Goal: Task Accomplishment & Management: Manage account settings

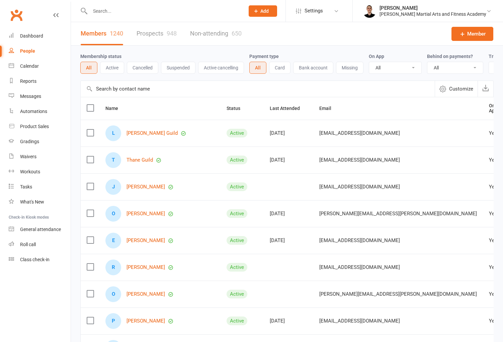
select select "100"
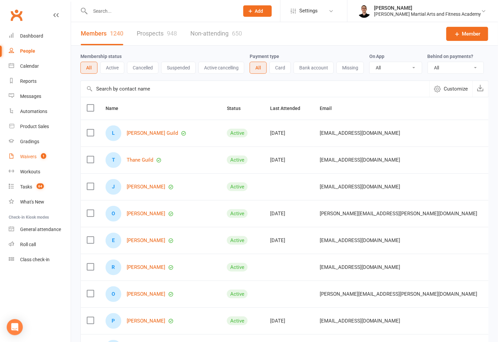
click at [36, 151] on link "Waivers 1" at bounding box center [40, 156] width 62 height 15
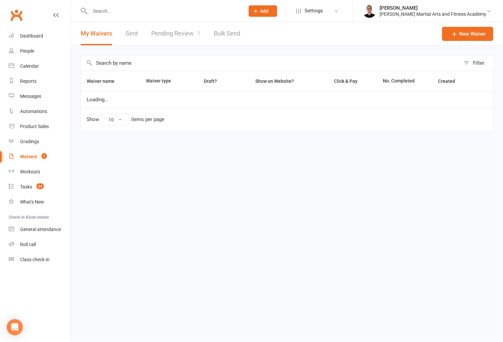
select select "25"
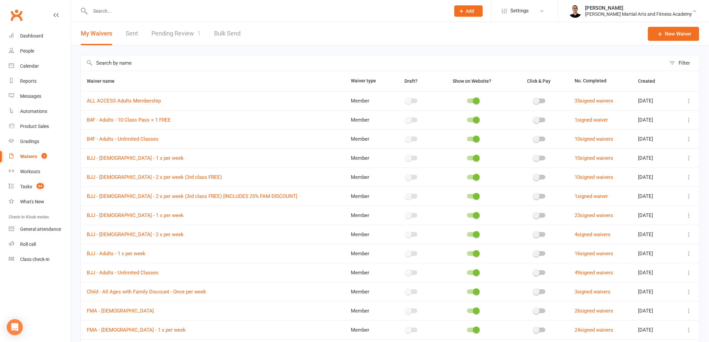
click at [154, 36] on link "Pending Review 1" at bounding box center [175, 33] width 49 height 23
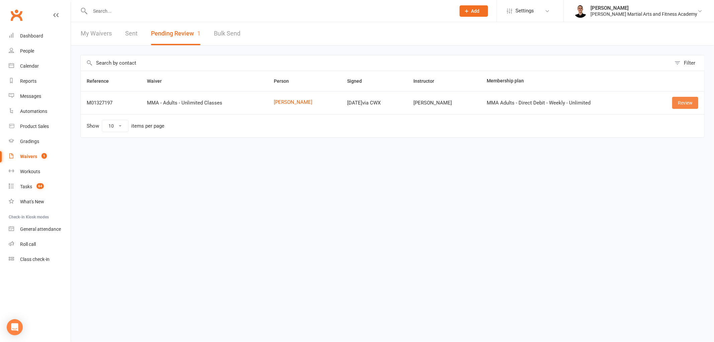
click at [503, 104] on link "Review" at bounding box center [686, 103] width 26 height 12
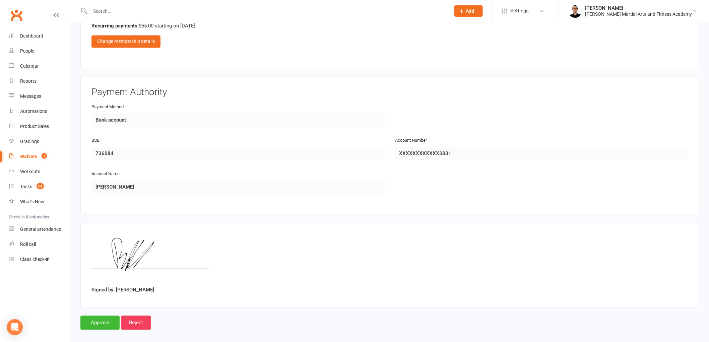
scroll to position [531, 0]
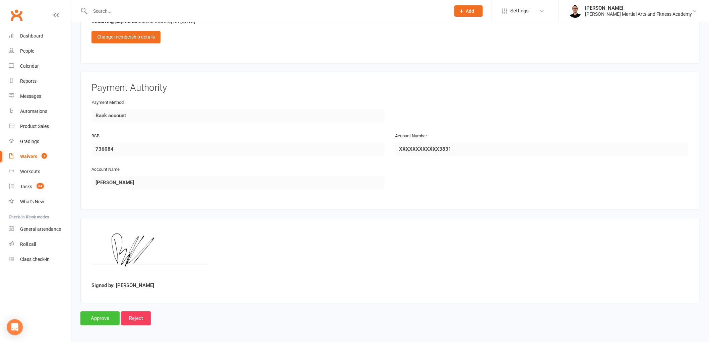
click at [96, 317] on input "Approve" at bounding box center [99, 319] width 39 height 14
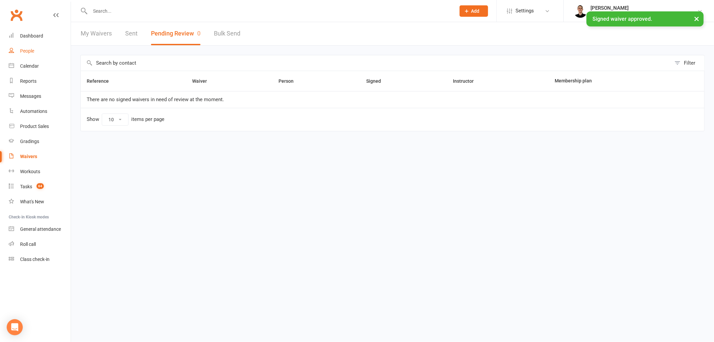
click at [29, 49] on div "People" at bounding box center [27, 50] width 14 height 5
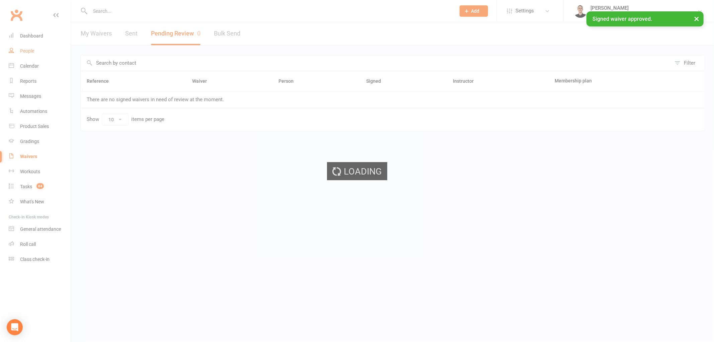
select select "100"
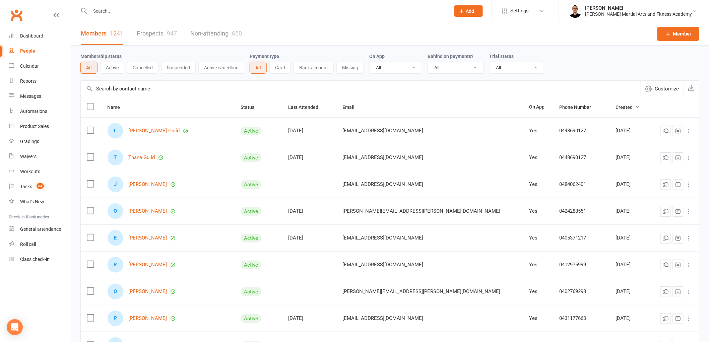
click at [170, 9] on input "text" at bounding box center [266, 10] width 357 height 9
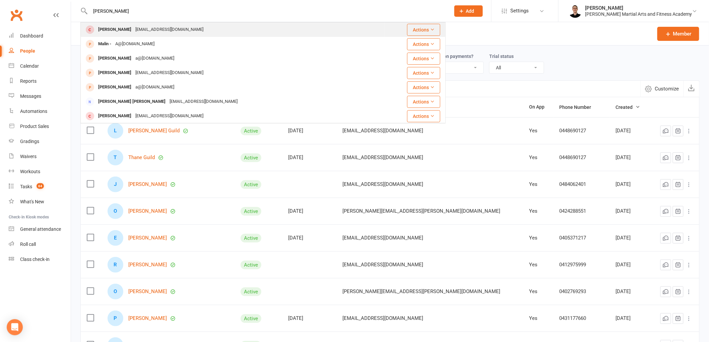
type input "chaplin"
click at [158, 29] on div "braydenchaplin@yahoo.com" at bounding box center [169, 30] width 72 height 10
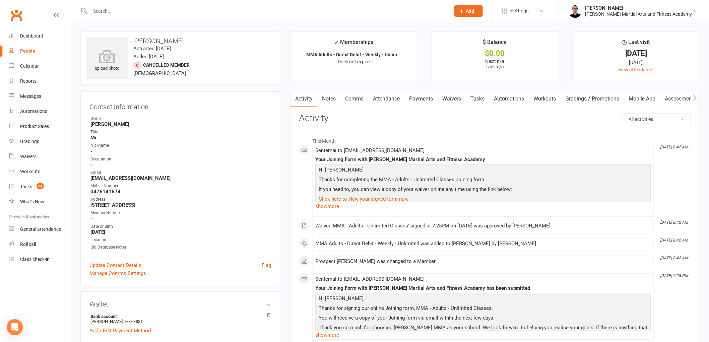
click at [420, 98] on link "Payments" at bounding box center [420, 98] width 33 height 15
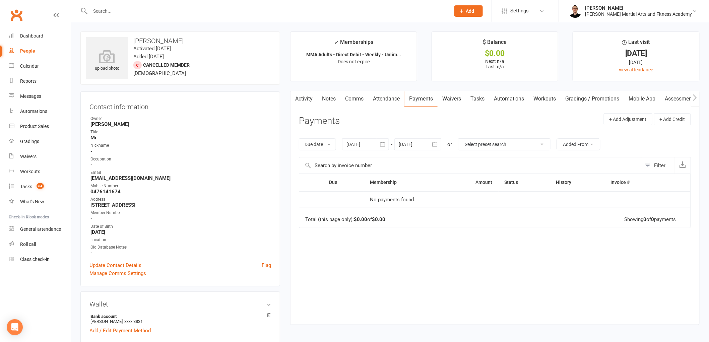
click at [332, 97] on link "Notes" at bounding box center [328, 98] width 23 height 15
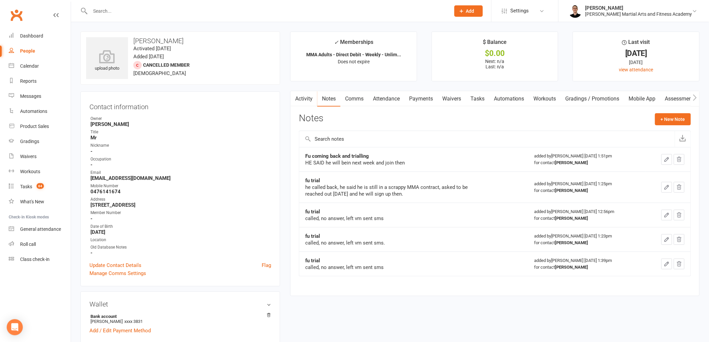
click at [479, 94] on link "Tasks" at bounding box center [477, 98] width 23 height 15
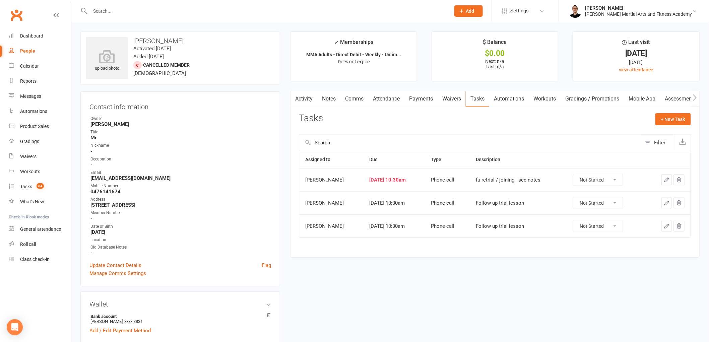
click at [503, 182] on select "Not Started In Progress Waiting Complete" at bounding box center [598, 179] width 50 height 11
click at [503, 175] on select "Not Started In Progress Waiting Complete" at bounding box center [598, 179] width 50 height 11
select select "unstarted"
drag, startPoint x: 590, startPoint y: 177, endPoint x: 589, endPoint y: 186, distance: 8.8
click at [503, 177] on select "Not Started In Progress Waiting Complete" at bounding box center [591, 179] width 50 height 11
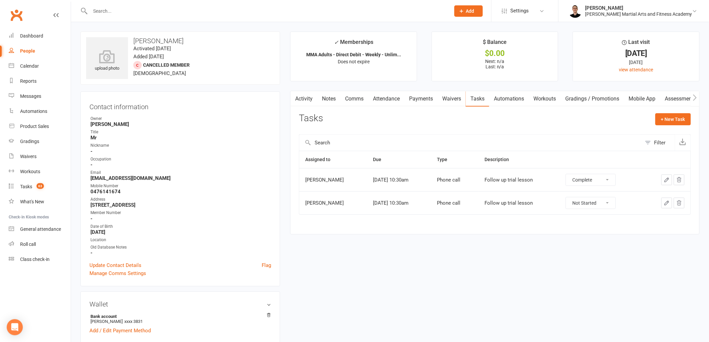
click at [503, 175] on select "Not Started In Progress Waiting Complete" at bounding box center [591, 179] width 50 height 11
select select "unstarted"
drag, startPoint x: 588, startPoint y: 193, endPoint x: 584, endPoint y: 180, distance: 13.8
click at [503, 180] on select "Not Started In Progress Waiting Complete" at bounding box center [591, 179] width 50 height 11
click at [503, 175] on select "Not Started In Progress Waiting Complete" at bounding box center [591, 179] width 50 height 11
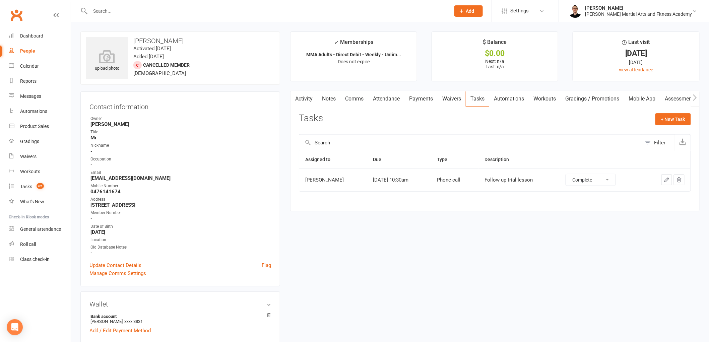
select select "unstarted"
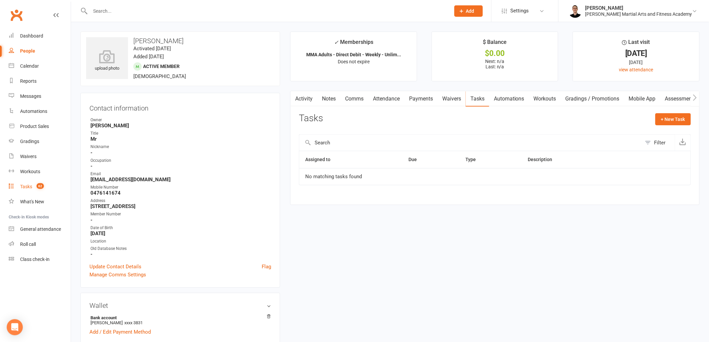
click at [37, 180] on link "Tasks 62" at bounding box center [40, 186] width 62 height 15
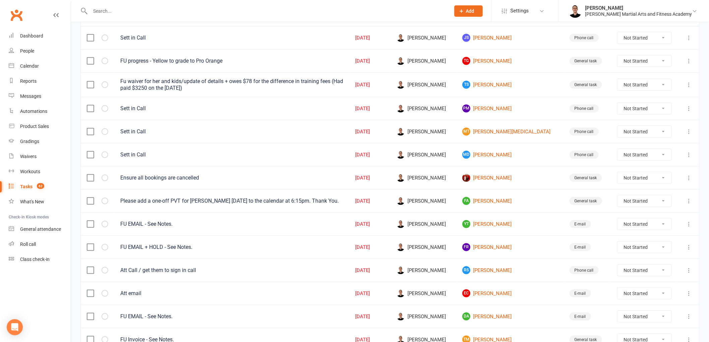
scroll to position [149, 0]
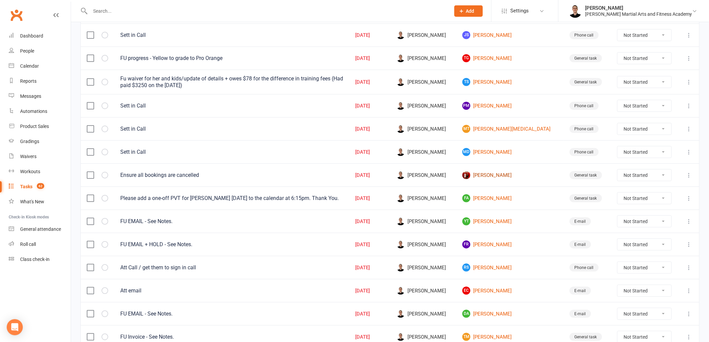
click at [506, 177] on link "Thomas Barrett" at bounding box center [509, 175] width 95 height 8
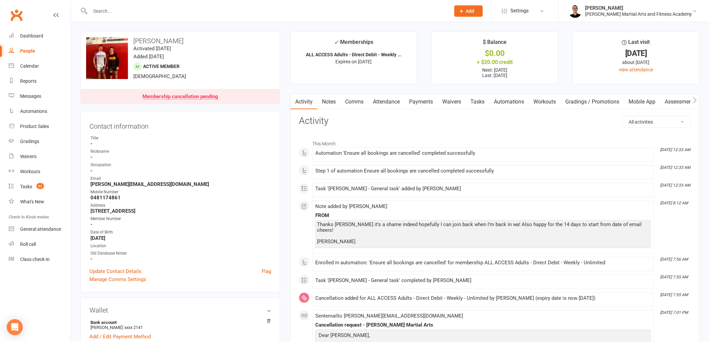
click at [377, 102] on link "Attendance" at bounding box center [386, 101] width 36 height 15
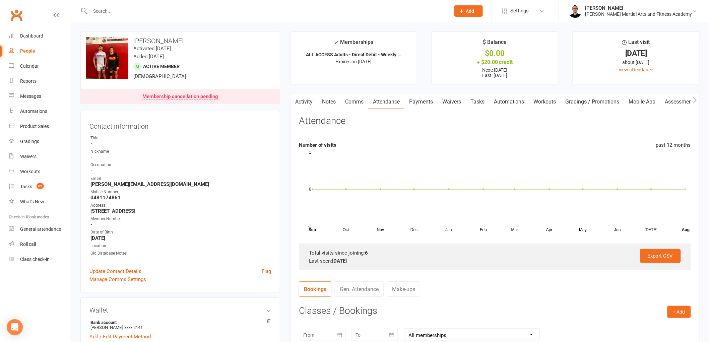
click at [475, 99] on link "Tasks" at bounding box center [477, 101] width 23 height 15
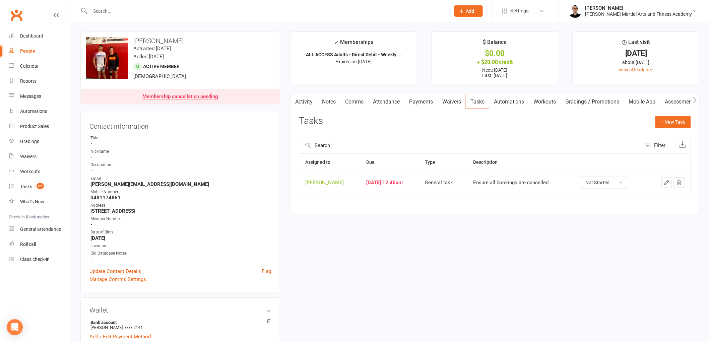
click at [602, 184] on select "Not Started In Progress Waiting Complete" at bounding box center [604, 182] width 50 height 11
click at [583, 177] on select "Not Started In Progress Waiting Complete" at bounding box center [604, 182] width 50 height 11
select select "unstarted"
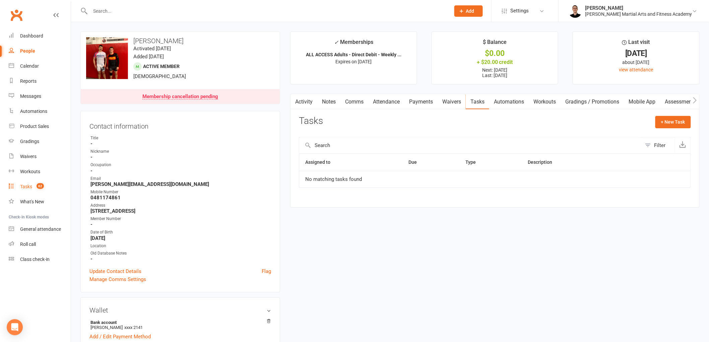
click at [31, 184] on div "Tasks" at bounding box center [26, 186] width 12 height 5
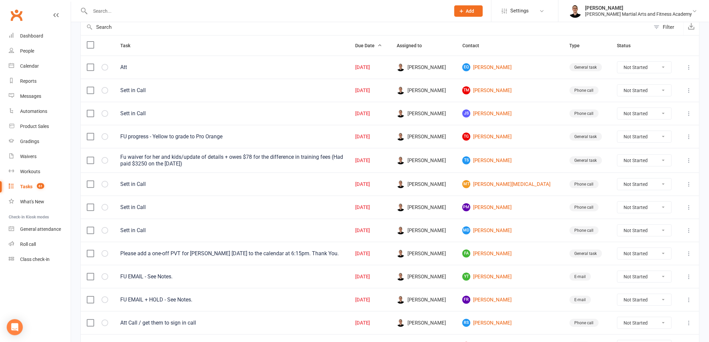
scroll to position [256, 0]
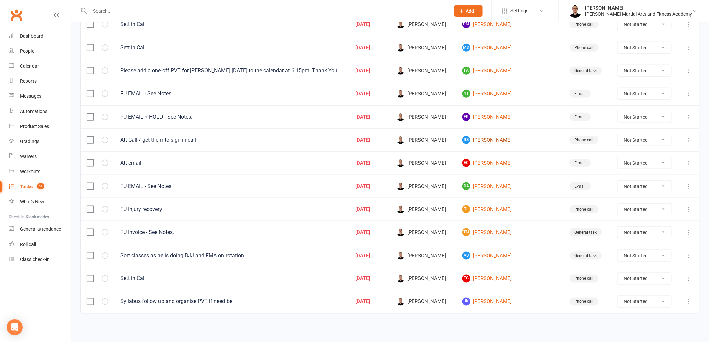
click at [504, 136] on link "RS Ryan Smith" at bounding box center [509, 140] width 95 height 8
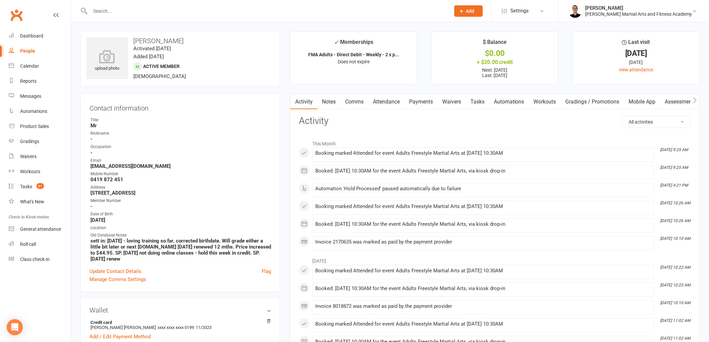
click at [477, 102] on link "Tasks" at bounding box center [477, 101] width 23 height 15
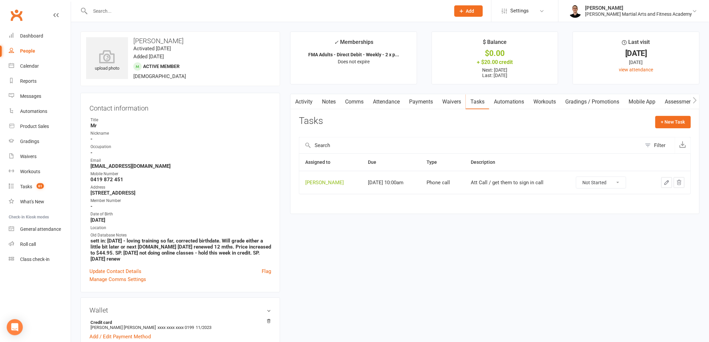
click at [595, 186] on select "Not Started In Progress Waiting Complete" at bounding box center [601, 182] width 50 height 11
click at [580, 177] on select "Not Started In Progress Waiting Complete" at bounding box center [601, 182] width 50 height 11
select select "unstarted"
click at [35, 190] on link "Tasks 61" at bounding box center [40, 186] width 62 height 15
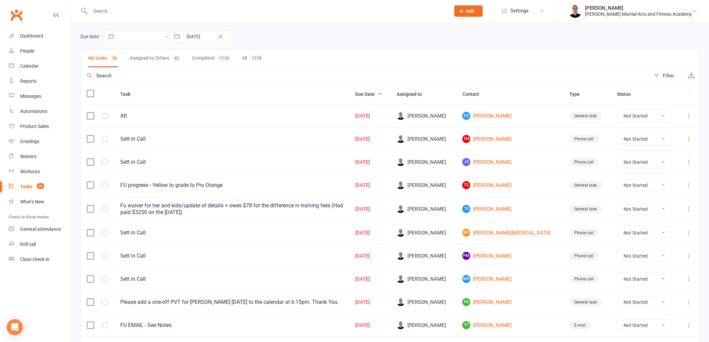
scroll to position [232, 0]
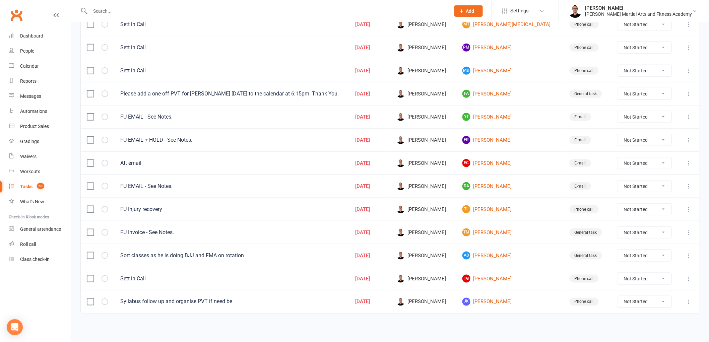
click at [617, 280] on select "Not Started In Progress Waiting Complete" at bounding box center [644, 278] width 54 height 11
click at [617, 273] on select "Not Started In Progress Waiting Complete" at bounding box center [644, 278] width 54 height 11
select select "unstarted"
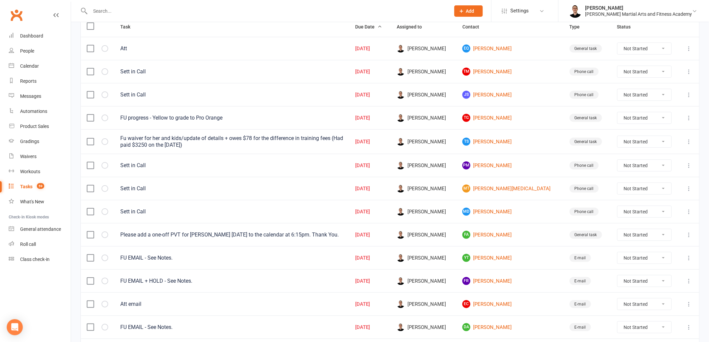
scroll to position [60, 0]
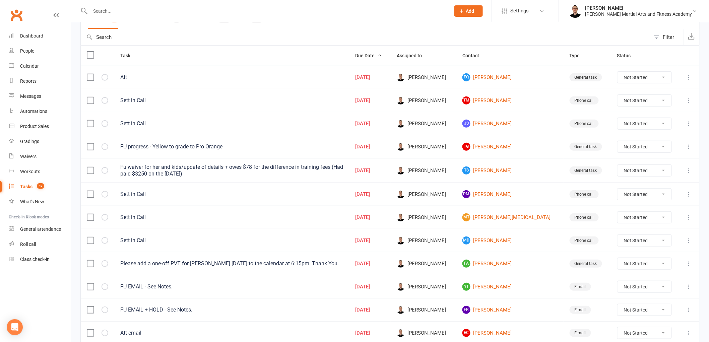
click at [688, 171] on icon at bounding box center [689, 170] width 7 height 7
click at [666, 196] on link "Edit" at bounding box center [654, 197] width 66 height 13
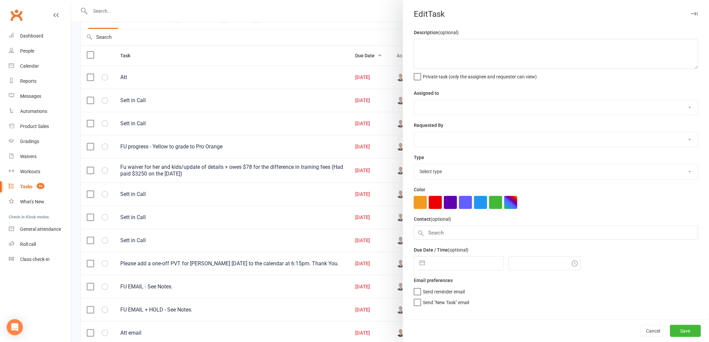
type textarea "Fu waiver for her and kids/update of details + owes $78 for the difference in t…"
select select "47660"
select select "50751"
type input "[DATE]"
type input "4:00pm"
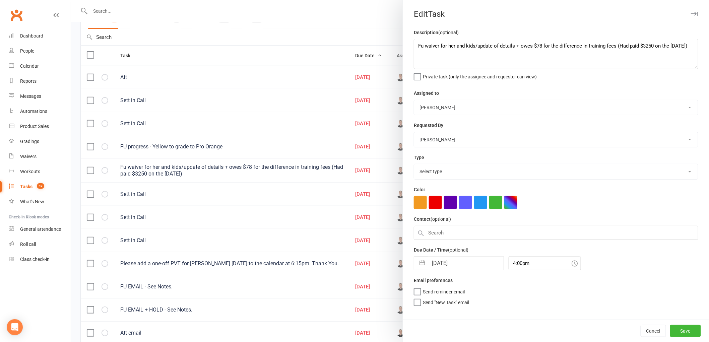
select select "25648"
select select "6"
select select "2025"
select select "7"
select select "2025"
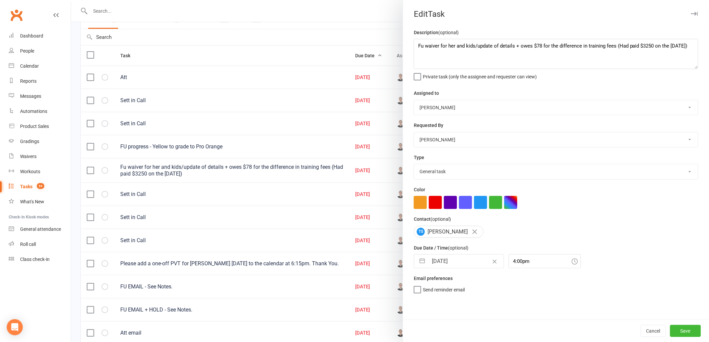
select select "8"
select select "2025"
click at [454, 264] on input "[DATE]" at bounding box center [465, 261] width 75 height 13
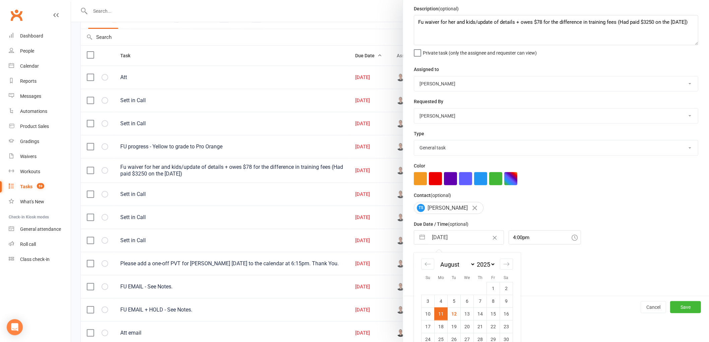
scroll to position [49, 0]
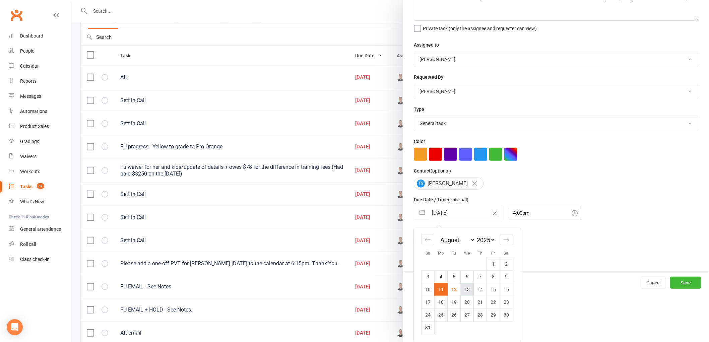
click at [461, 290] on td "13" at bounding box center [467, 289] width 13 height 13
type input "[DATE]"
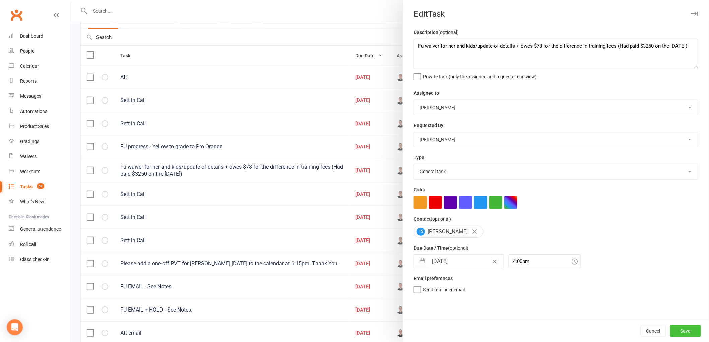
click at [687, 334] on button "Save" at bounding box center [685, 331] width 31 height 12
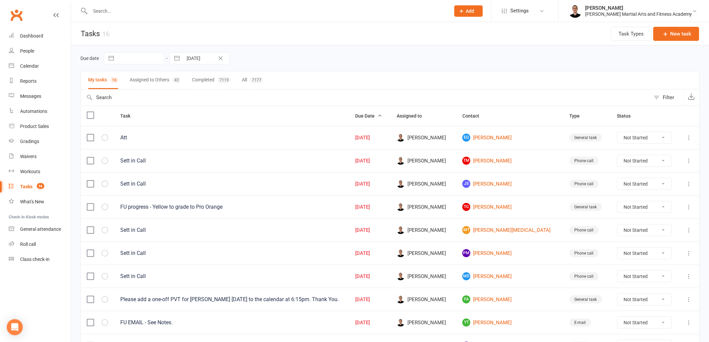
click at [184, 15] on input "text" at bounding box center [266, 10] width 357 height 9
click at [38, 125] on div "Product Sales" at bounding box center [34, 126] width 29 height 5
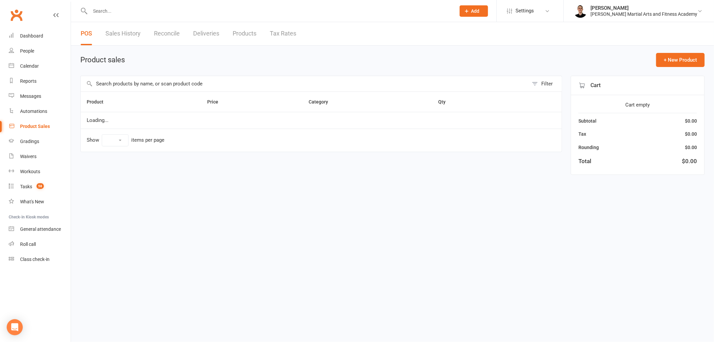
select select "100"
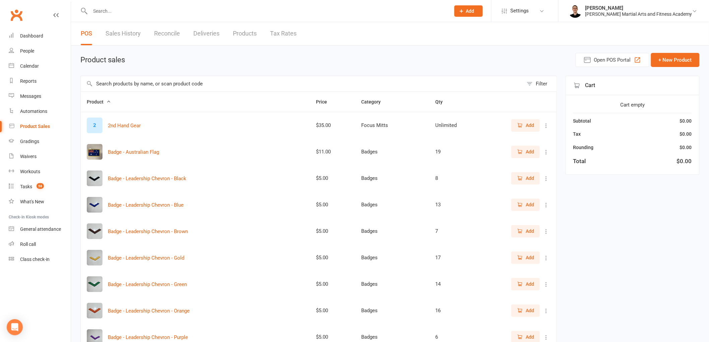
click at [172, 29] on link "Reconcile" at bounding box center [167, 33] width 26 height 23
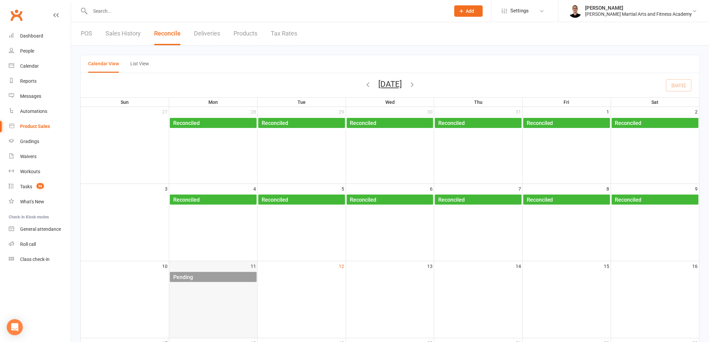
click at [216, 279] on div "Pending" at bounding box center [215, 277] width 84 height 11
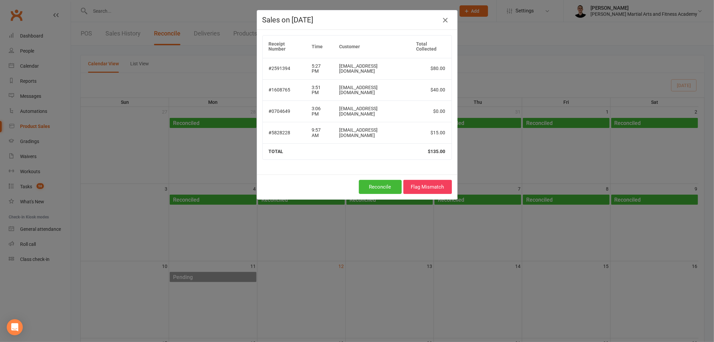
click at [441, 20] on icon "button" at bounding box center [445, 20] width 8 height 8
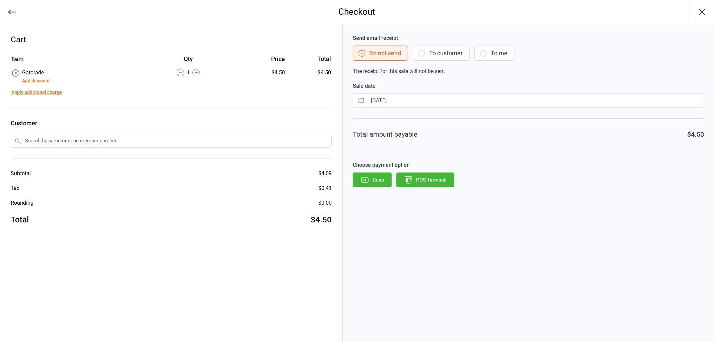
select select "6"
select select "2025"
select select "7"
select select "2025"
select select "8"
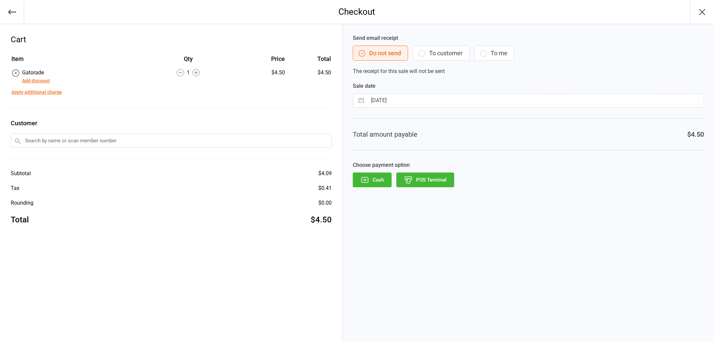
select select "2025"
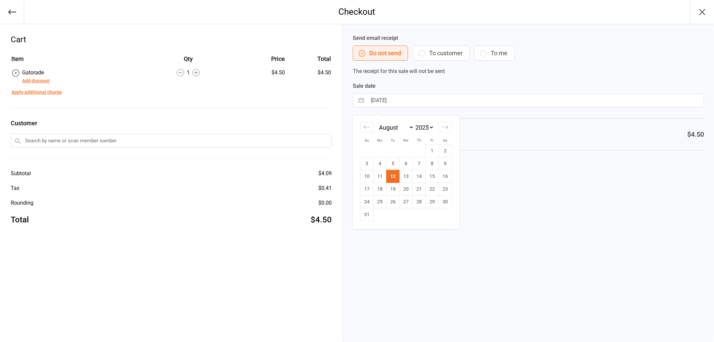
click at [471, 105] on input "12 Aug 2025" at bounding box center [535, 100] width 337 height 13
click at [376, 176] on td "11" at bounding box center [379, 176] width 13 height 13
type input "11 Aug 2025"
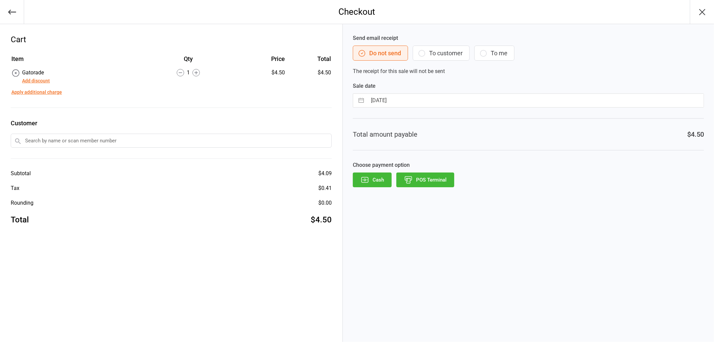
click at [431, 179] on button "POS Terminal" at bounding box center [426, 179] width 58 height 15
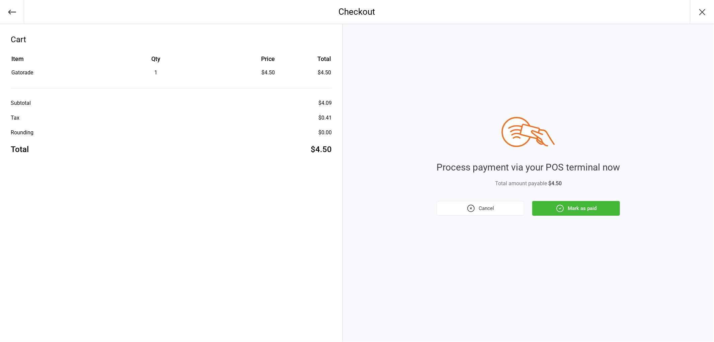
click at [576, 208] on button "Mark as paid" at bounding box center [577, 208] width 88 height 15
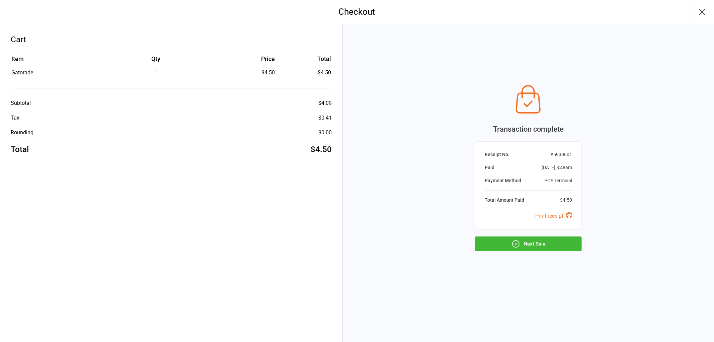
click at [533, 237] on button "Next Sale" at bounding box center [528, 243] width 107 height 15
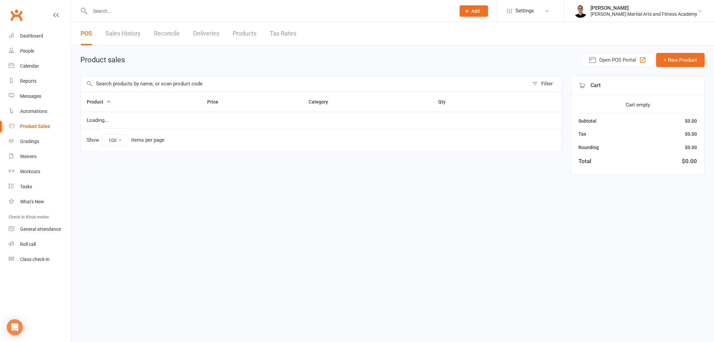
select select "100"
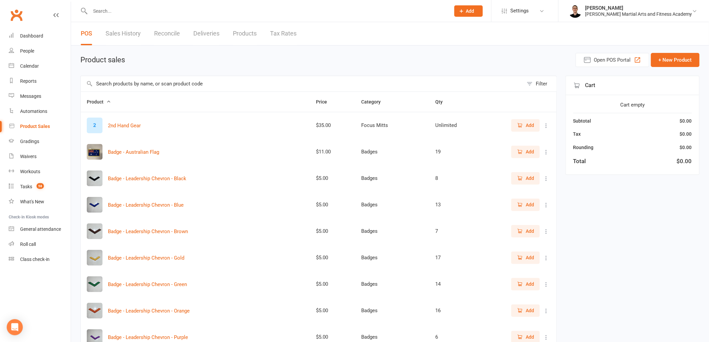
click at [199, 10] on input "text" at bounding box center [266, 10] width 357 height 9
click at [175, 80] on input "text" at bounding box center [302, 83] width 442 height 15
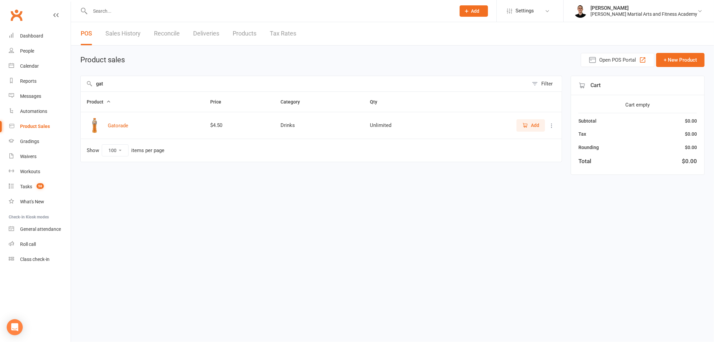
type input "gat"
click at [530, 127] on span "Add" at bounding box center [531, 125] width 17 height 7
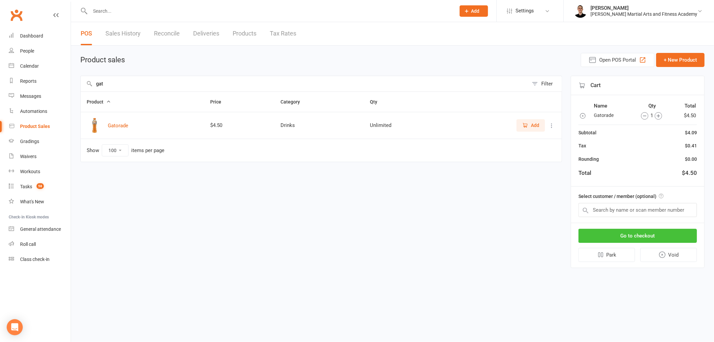
click at [641, 234] on button "Go to checkout" at bounding box center [638, 236] width 119 height 14
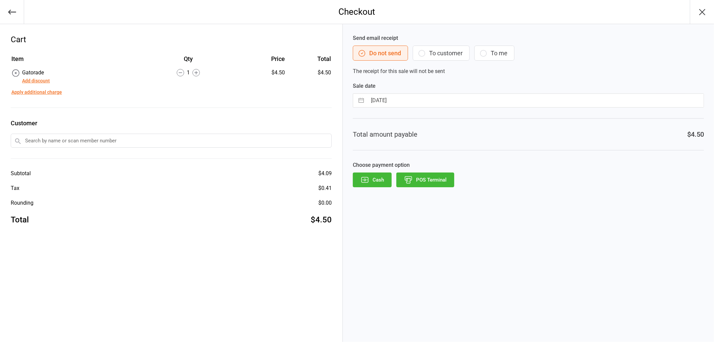
select select "6"
select select "2025"
select select "7"
select select "2025"
select select "8"
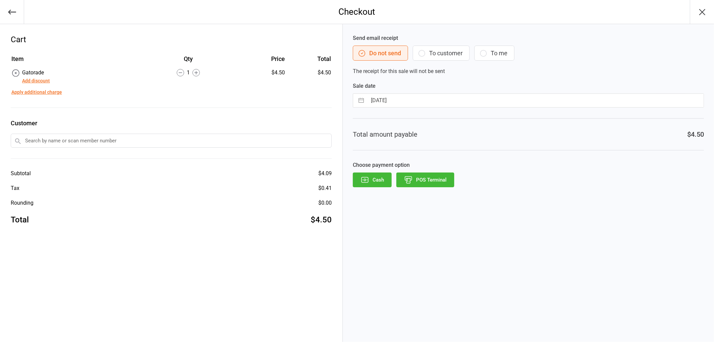
select select "2025"
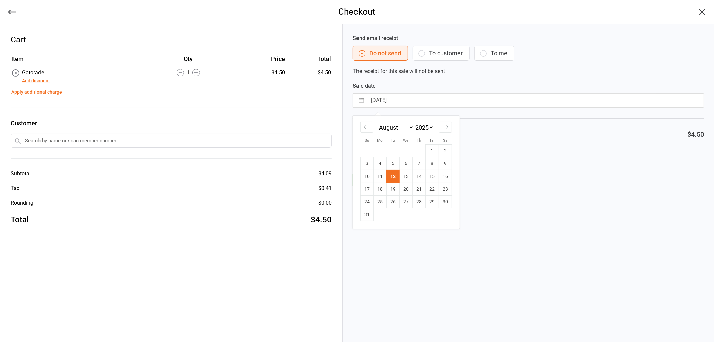
click at [456, 102] on input "12 Aug 2025" at bounding box center [535, 100] width 337 height 13
click at [374, 173] on td "11" at bounding box center [379, 176] width 13 height 13
type input "11 Aug 2025"
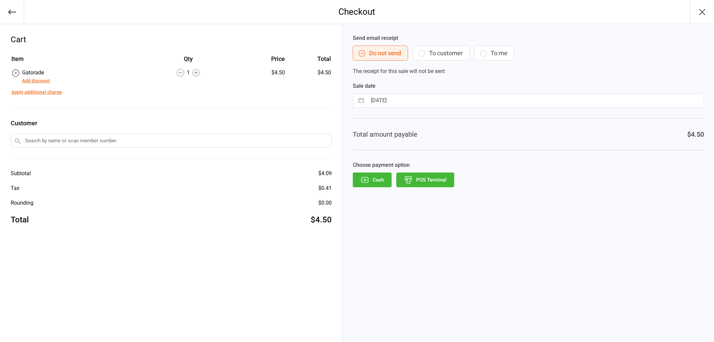
click at [423, 181] on button "POS Terminal" at bounding box center [426, 179] width 58 height 15
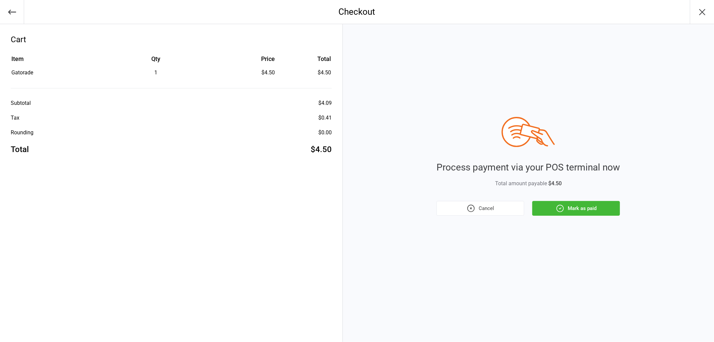
click at [575, 205] on button "Mark as paid" at bounding box center [577, 208] width 88 height 15
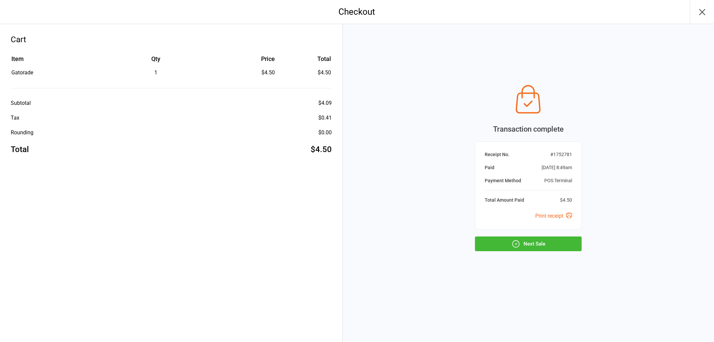
click at [554, 240] on button "Next Sale" at bounding box center [528, 243] width 107 height 15
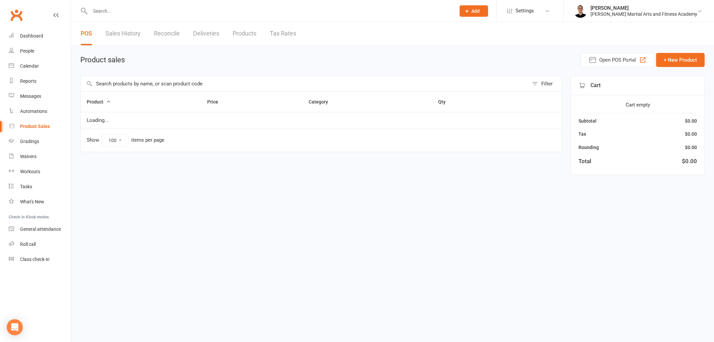
select select "100"
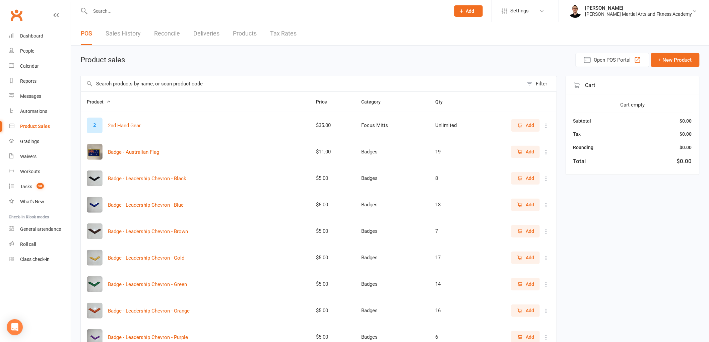
click at [224, 84] on input "text" at bounding box center [302, 83] width 442 height 15
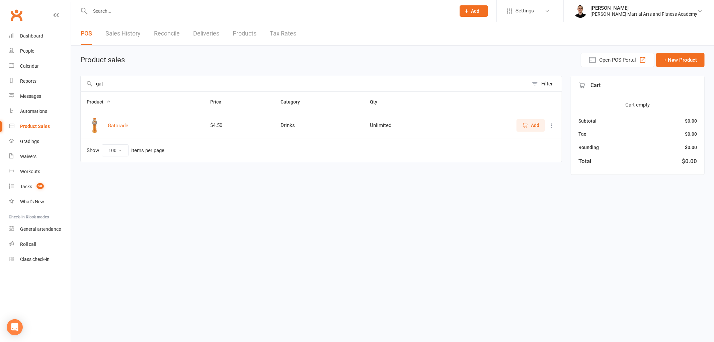
type input "gat"
click at [527, 125] on icon "button" at bounding box center [526, 125] width 4 height 3
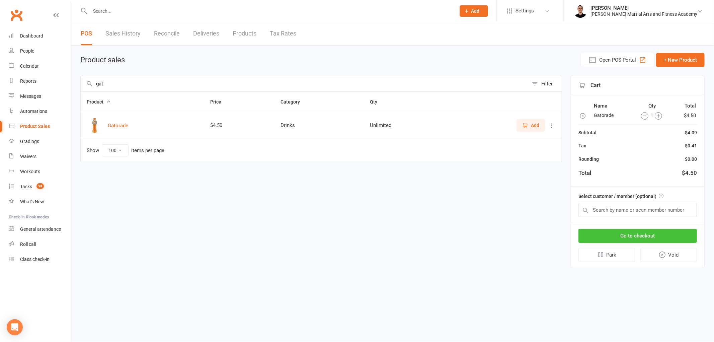
click at [651, 236] on button "Go to checkout" at bounding box center [638, 236] width 119 height 14
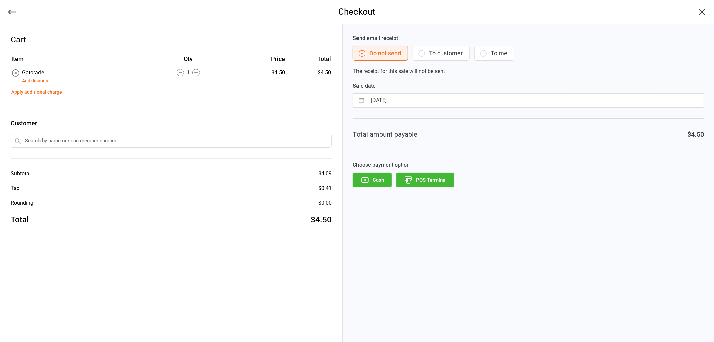
click at [411, 98] on input "[DATE]" at bounding box center [535, 100] width 337 height 13
select select "6"
select select "2025"
select select "7"
select select "2025"
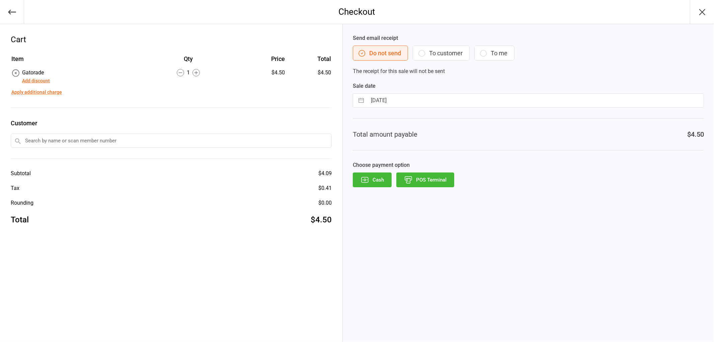
select select "8"
select select "2025"
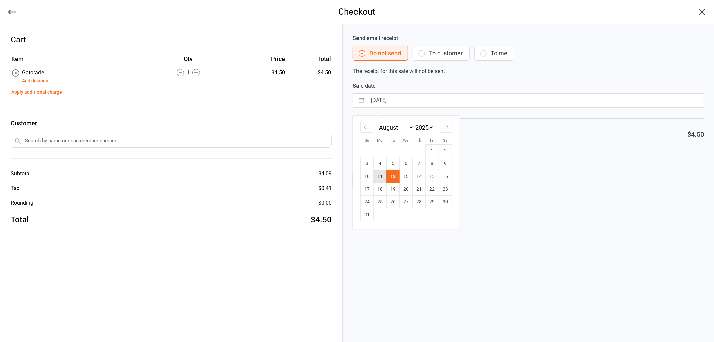
click at [381, 175] on td "11" at bounding box center [379, 176] width 13 height 13
type input "[DATE]"
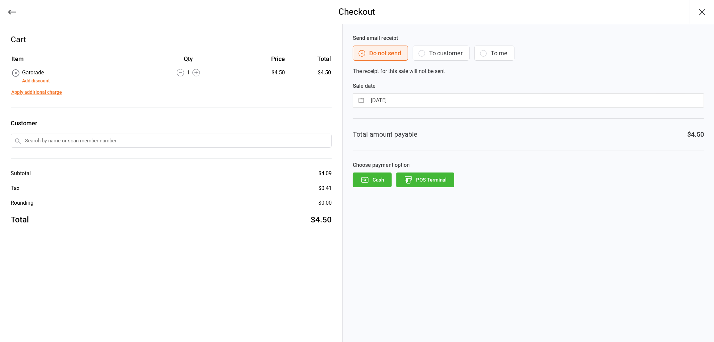
click at [433, 186] on button "POS Terminal" at bounding box center [426, 179] width 58 height 15
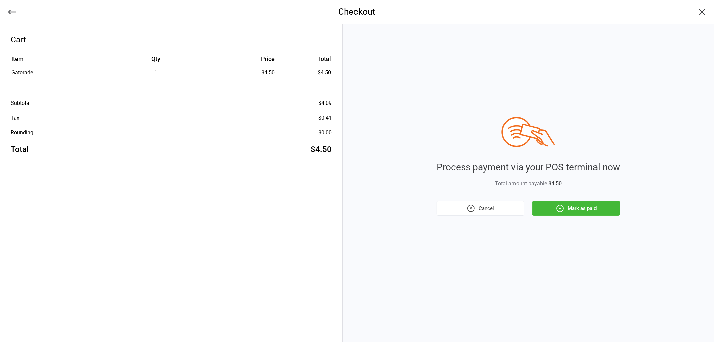
click at [565, 214] on button "Mark as paid" at bounding box center [577, 208] width 88 height 15
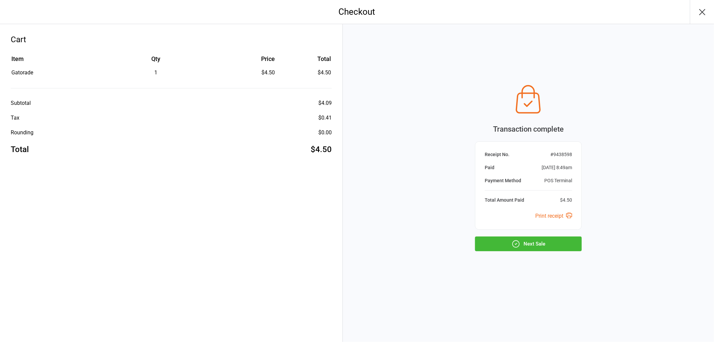
click at [567, 245] on button "Next Sale" at bounding box center [528, 243] width 107 height 15
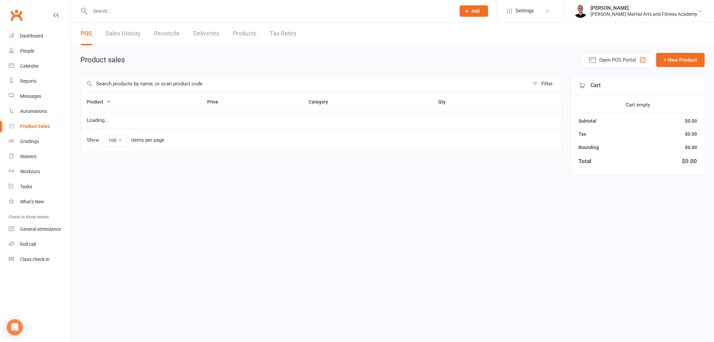
select select "100"
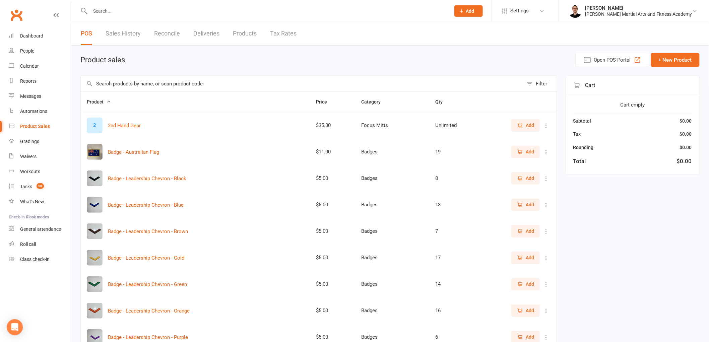
click at [165, 30] on link "Reconcile" at bounding box center [167, 33] width 26 height 23
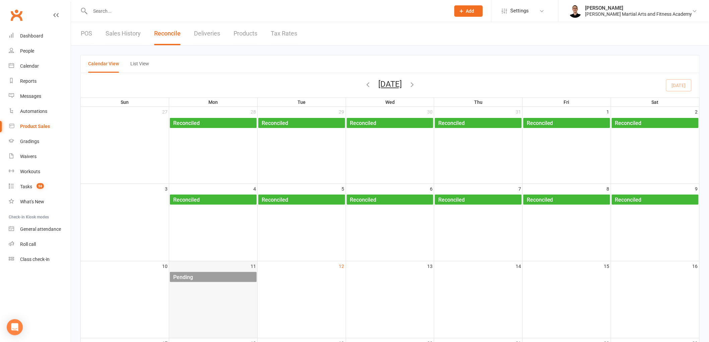
click at [251, 277] on div "Pending" at bounding box center [215, 277] width 84 height 11
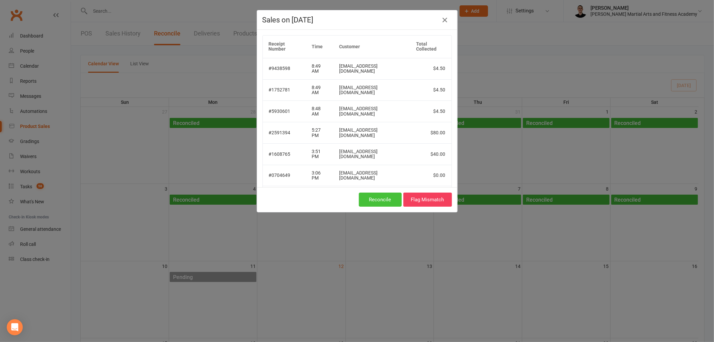
click at [379, 202] on button "Reconcile" at bounding box center [380, 200] width 43 height 14
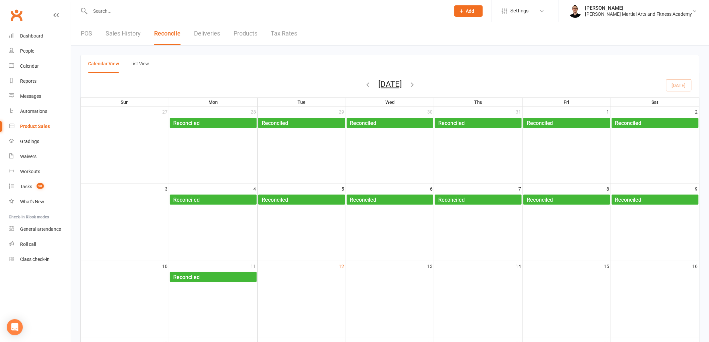
click at [164, 6] on input "text" at bounding box center [266, 10] width 357 height 9
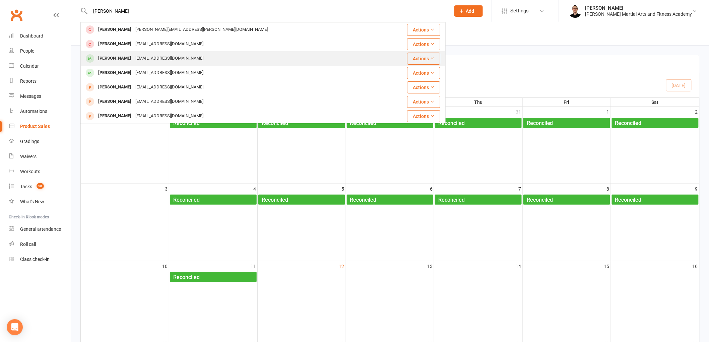
type input "[PERSON_NAME]"
click at [152, 54] on div "[EMAIL_ADDRESS][DOMAIN_NAME]" at bounding box center [169, 59] width 72 height 10
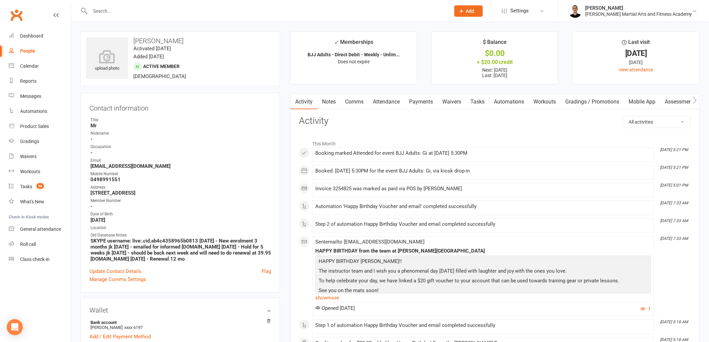
click at [480, 100] on link "Tasks" at bounding box center [477, 101] width 23 height 15
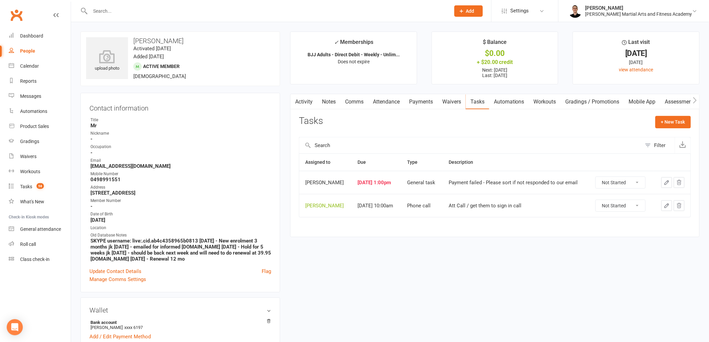
click at [616, 210] on select "Not Started In Progress Waiting Complete" at bounding box center [621, 205] width 50 height 11
click at [599, 200] on select "Not Started In Progress Waiting Complete" at bounding box center [621, 205] width 50 height 11
select select "unstarted"
click at [408, 105] on link "Payments" at bounding box center [420, 101] width 33 height 15
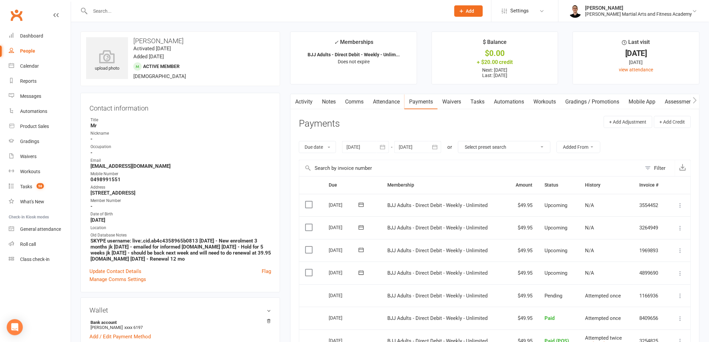
click at [478, 102] on link "Tasks" at bounding box center [477, 101] width 23 height 15
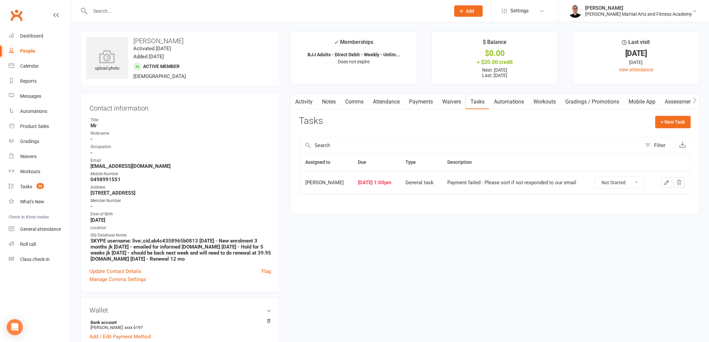
click at [602, 183] on select "Not Started In Progress Waiting Complete" at bounding box center [620, 182] width 50 height 11
click at [596, 177] on select "Not Started In Progress Waiting Complete" at bounding box center [620, 182] width 50 height 11
select select "unstarted"
click at [161, 9] on input "text" at bounding box center [266, 10] width 357 height 9
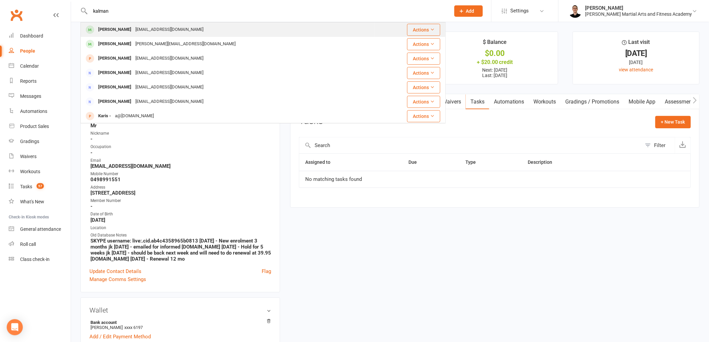
type input "kalman"
click at [142, 29] on div "[EMAIL_ADDRESS][DOMAIN_NAME]" at bounding box center [169, 30] width 72 height 10
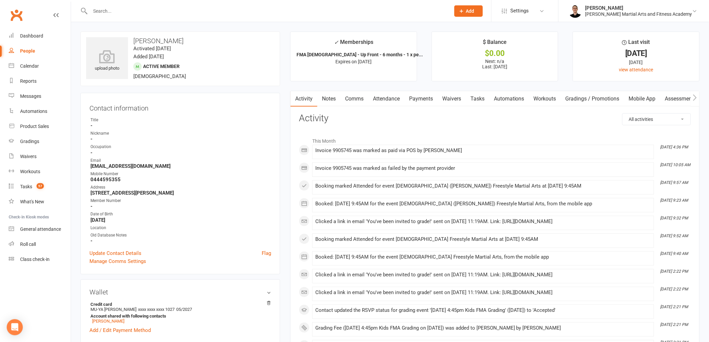
click at [423, 102] on link "Payments" at bounding box center [420, 98] width 33 height 15
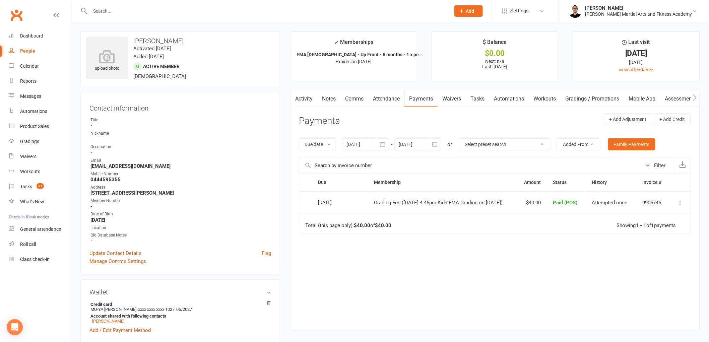
click at [236, 9] on input "text" at bounding box center [266, 10] width 357 height 9
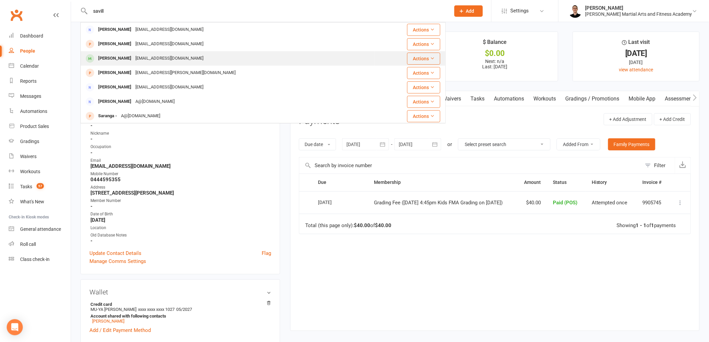
type input "savill"
click at [133, 56] on div "[EMAIL_ADDRESS][DOMAIN_NAME]" at bounding box center [169, 59] width 72 height 10
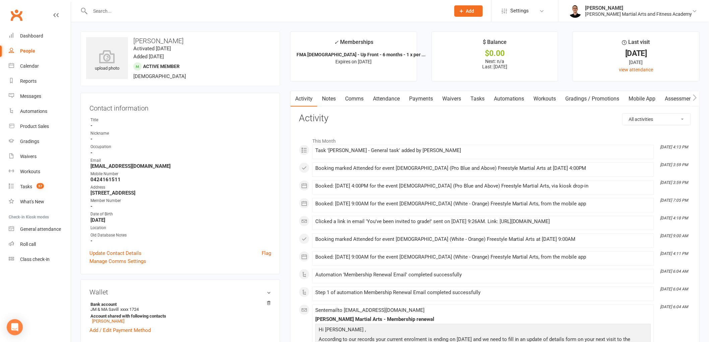
click at [428, 101] on link "Payments" at bounding box center [420, 98] width 33 height 15
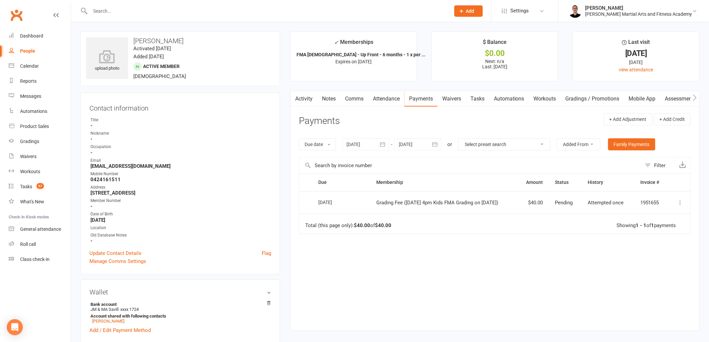
click at [679, 202] on icon at bounding box center [680, 202] width 7 height 7
click at [699, 195] on main "✓ Memberships FMA [DEMOGRAPHIC_DATA] - Up Front - 6 months - 1 x per ... Expire…" at bounding box center [494, 184] width 419 height 306
click at [480, 102] on link "Tasks" at bounding box center [477, 98] width 23 height 15
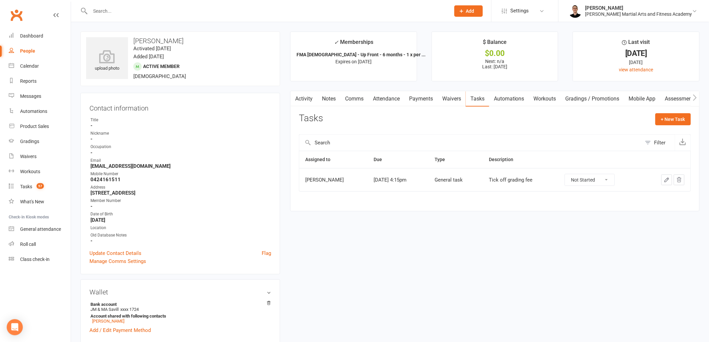
click at [665, 179] on icon "button" at bounding box center [667, 180] width 6 height 6
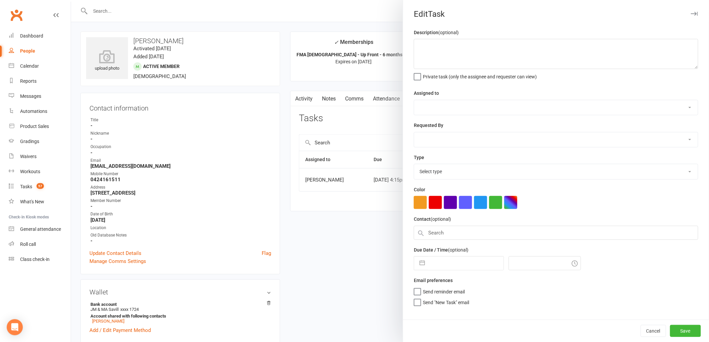
type textarea "Tick off grading fee"
select select "50751"
type input "[DATE]"
type input "4:15pm"
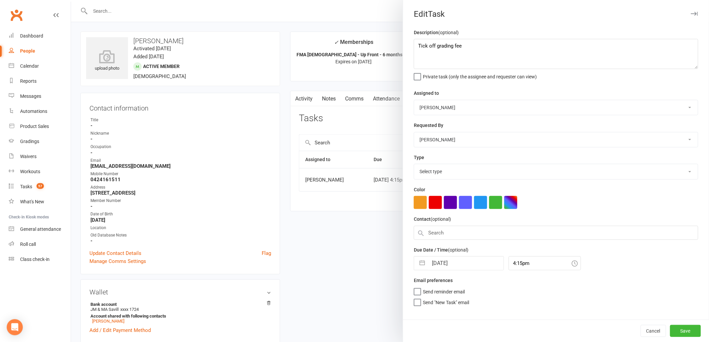
select select "25648"
click at [491, 44] on textarea "Tick off grading fee" at bounding box center [556, 54] width 284 height 30
type textarea "Tick off grading fee. If it was processed through account then please sort refu…"
click at [449, 144] on select "[PERSON_NAME] [PERSON_NAME] [PERSON_NAME] [PERSON_NAME] [PERSON_NAME] [PERSON_N…" at bounding box center [556, 139] width 284 height 15
click at [414, 132] on select "[PERSON_NAME] [PERSON_NAME] [PERSON_NAME] [PERSON_NAME] [PERSON_NAME] [PERSON_N…" at bounding box center [556, 139] width 284 height 15
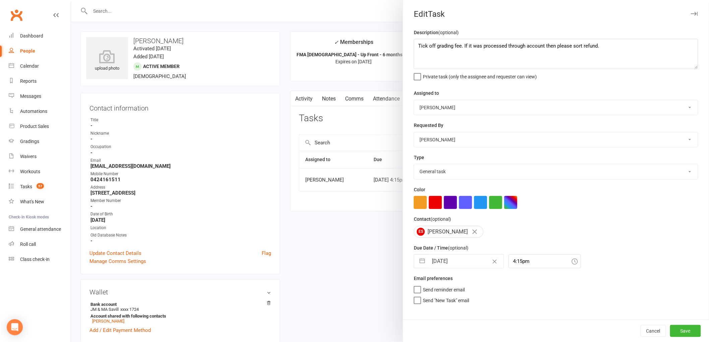
drag, startPoint x: 440, startPoint y: 142, endPoint x: 440, endPoint y: 147, distance: 4.4
click at [440, 145] on select "[PERSON_NAME] [PERSON_NAME] [PERSON_NAME] [PERSON_NAME] [PERSON_NAME] [PERSON_N…" at bounding box center [556, 139] width 284 height 15
select select "47660"
click at [414, 132] on select "[PERSON_NAME] [PERSON_NAME] [PERSON_NAME] [PERSON_NAME] [PERSON_NAME] [PERSON_N…" at bounding box center [556, 139] width 284 height 15
select select "6"
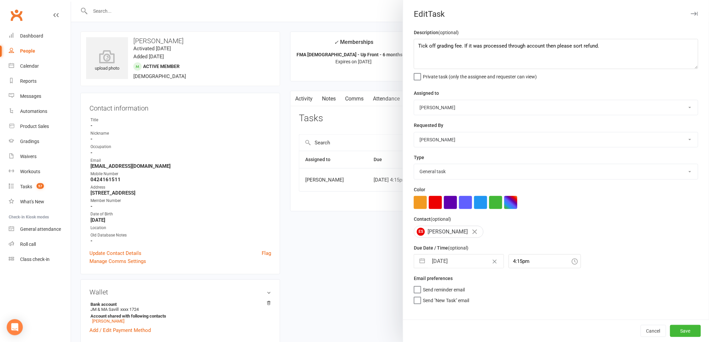
select select "2025"
select select "7"
select select "2025"
select select "8"
select select "2025"
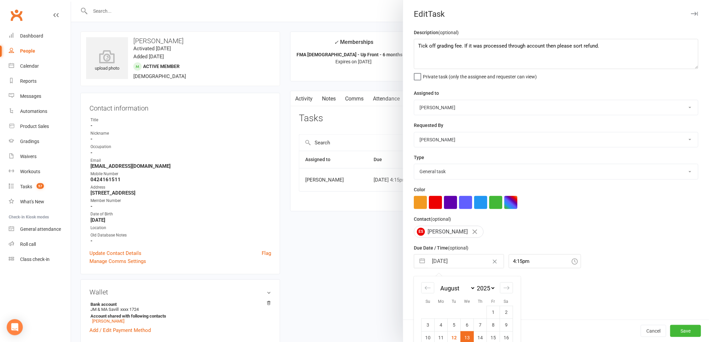
click at [445, 262] on input "[DATE]" at bounding box center [465, 261] width 75 height 13
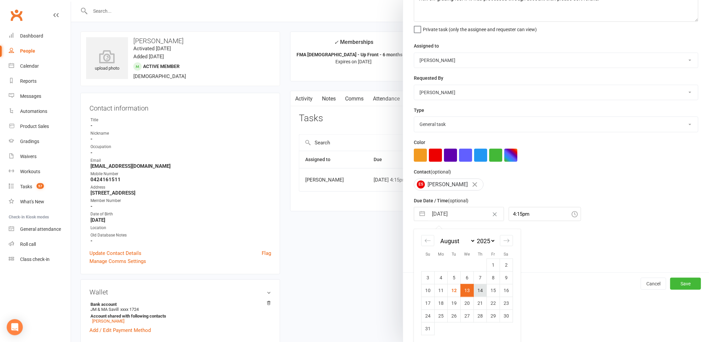
scroll to position [49, 0]
click at [490, 286] on td "15" at bounding box center [493, 289] width 13 height 13
type input "[DATE]"
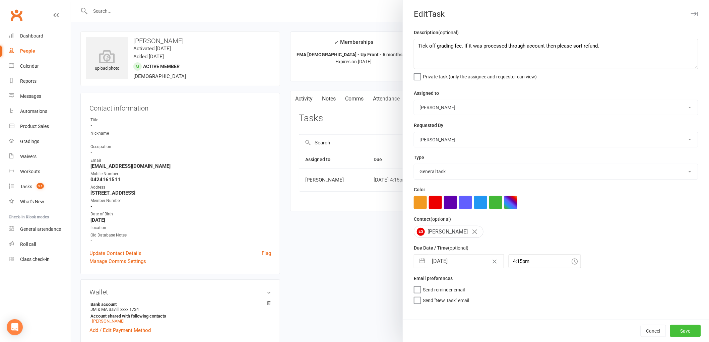
click at [692, 332] on button "Save" at bounding box center [685, 331] width 31 height 12
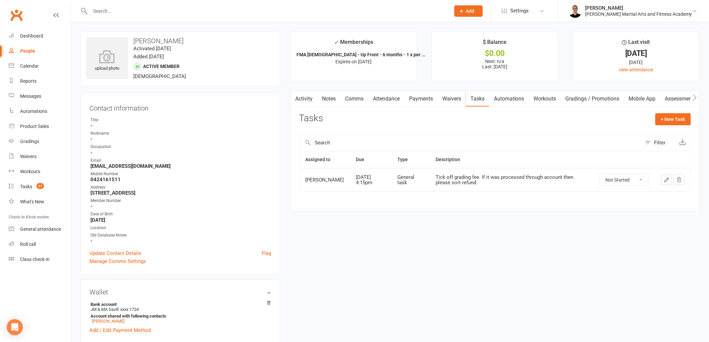
click at [124, 12] on input "text" at bounding box center [266, 10] width 357 height 9
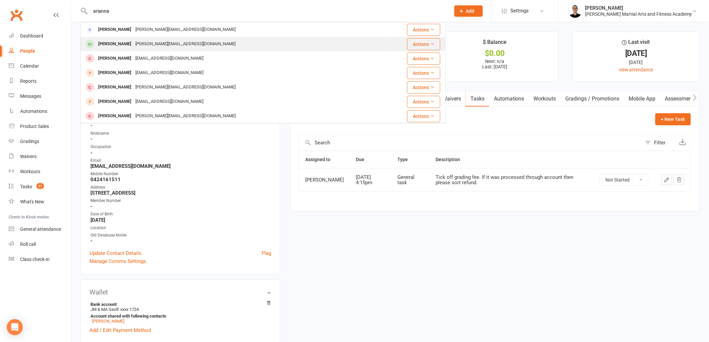
type input "arianna"
click at [144, 41] on div "[PERSON_NAME][EMAIL_ADDRESS][DOMAIN_NAME]" at bounding box center [185, 44] width 104 height 10
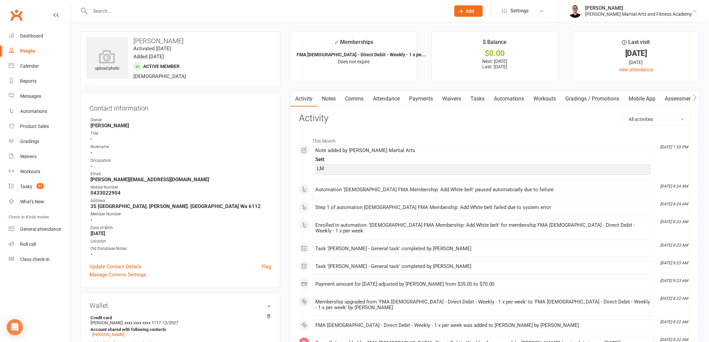
click at [423, 101] on link "Payments" at bounding box center [420, 98] width 33 height 15
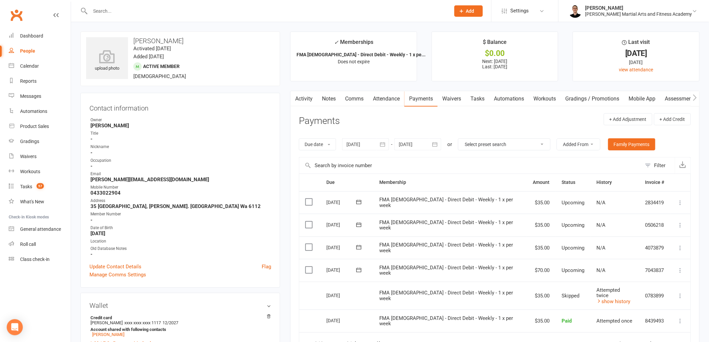
click at [324, 98] on link "Notes" at bounding box center [328, 98] width 23 height 15
